Goal: Subscribe to service/newsletter

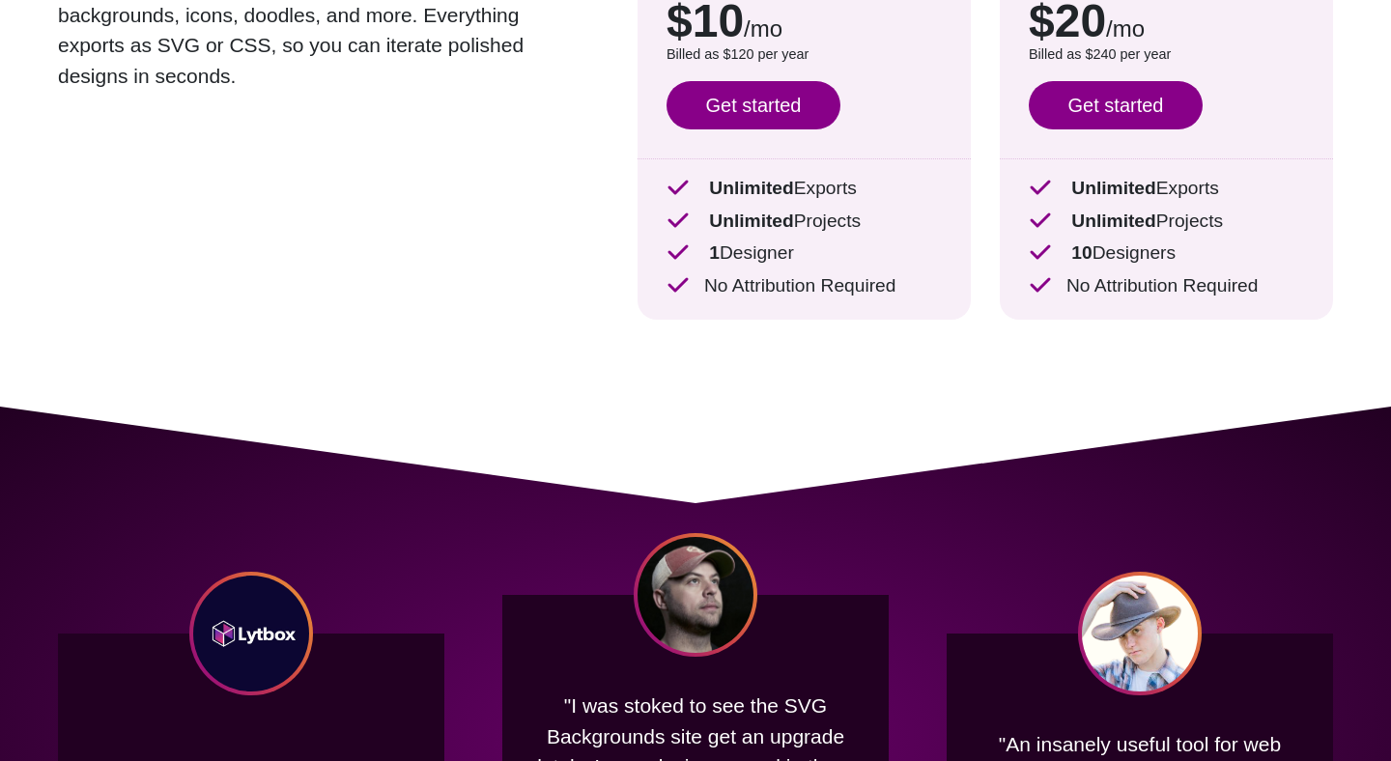
scroll to position [216, 0]
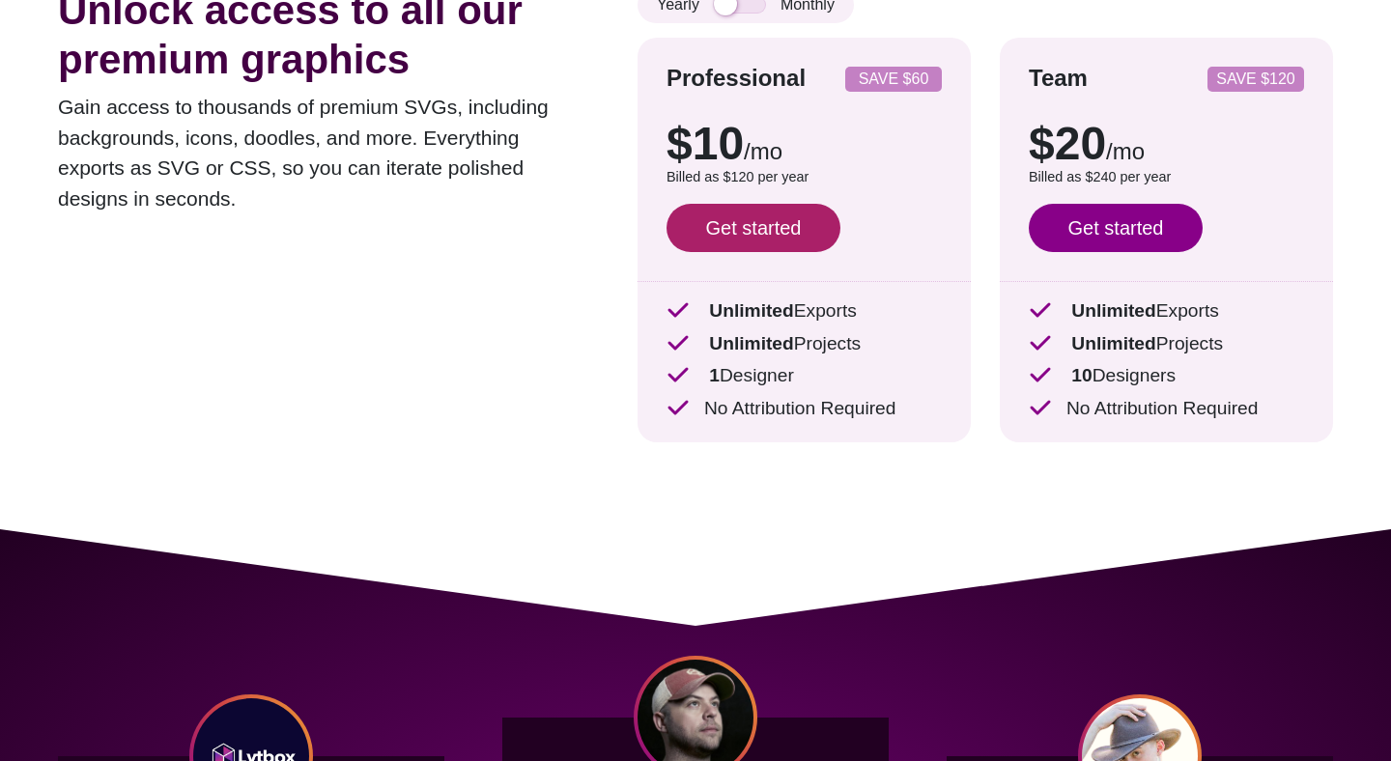
click at [809, 232] on link "Get started" at bounding box center [754, 228] width 174 height 48
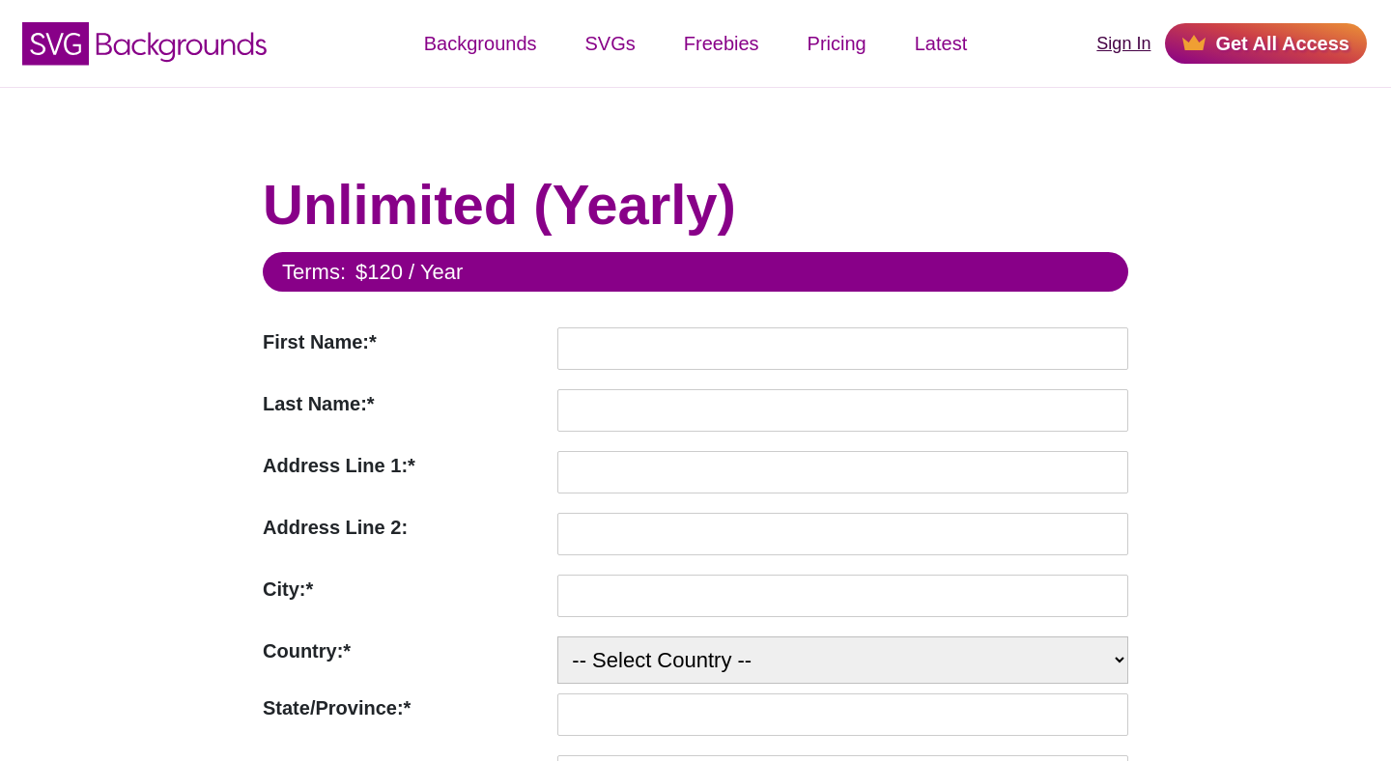
click at [1112, 44] on link "Sign In" at bounding box center [1124, 44] width 54 height 26
